Goal: Information Seeking & Learning: Learn about a topic

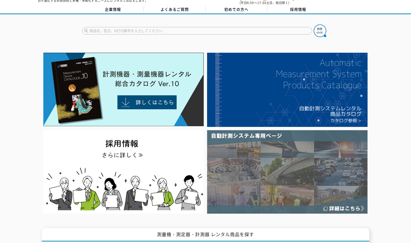
scroll to position [18, 0]
click at [269, 153] on img at bounding box center [287, 171] width 160 height 83
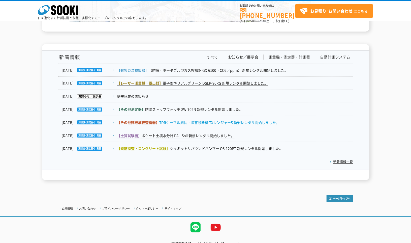
scroll to position [800, 0]
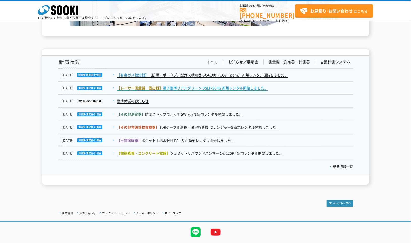
click at [211, 88] on link "【レーザー測量機・墨出器】 電子整準リアルグリーン DSLP-90RG 新規レンタル開始しました。" at bounding box center [192, 87] width 151 height 5
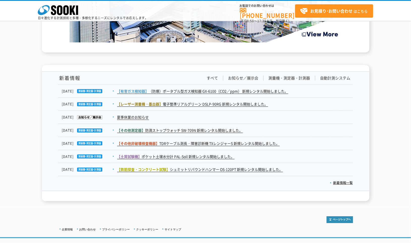
scroll to position [784, 0]
click at [221, 129] on link "【その他測定器】 防滴ストップウォッチ SW-709N 新規レンタル開始しました。" at bounding box center [180, 129] width 126 height 5
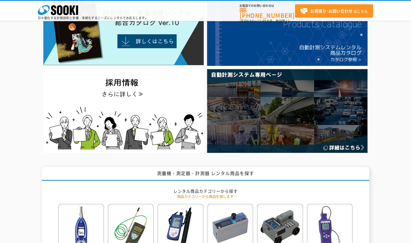
scroll to position [55, 0]
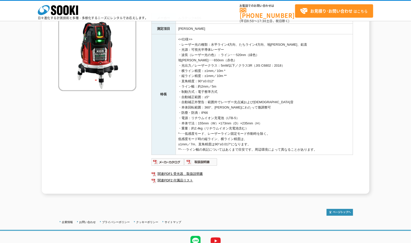
scroll to position [65, 0]
